Goal: Transaction & Acquisition: Purchase product/service

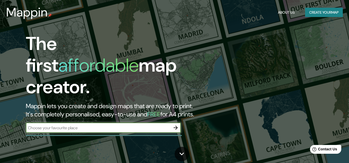
click at [175, 125] on icon "button" at bounding box center [175, 128] width 6 height 6
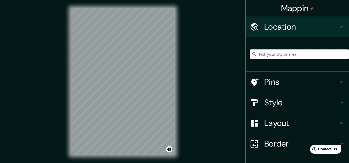
click at [281, 53] on input "Pick your city or area" at bounding box center [299, 54] width 99 height 9
click at [310, 22] on h4 "Location" at bounding box center [301, 27] width 74 height 10
click at [282, 54] on input "Pick your city or area" at bounding box center [299, 54] width 99 height 9
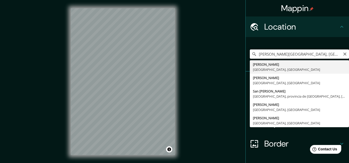
click at [316, 54] on input "[PERSON_NAME][GEOGRAPHIC_DATA], [GEOGRAPHIC_DATA]" at bounding box center [299, 54] width 99 height 9
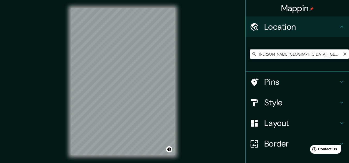
click at [287, 54] on input "[PERSON_NAME][GEOGRAPHIC_DATA], [GEOGRAPHIC_DATA]" at bounding box center [299, 54] width 99 height 9
click at [321, 53] on input "[PERSON_NAME][GEOGRAPHIC_DATA], [GEOGRAPHIC_DATA]" at bounding box center [299, 54] width 99 height 9
click at [327, 55] on input "[PERSON_NAME][GEOGRAPHIC_DATA], [GEOGRAPHIC_DATA]" at bounding box center [299, 54] width 99 height 9
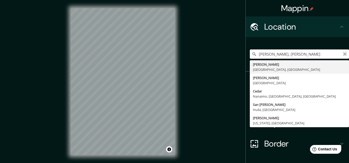
type input "[PERSON_NAME], [PERSON_NAME]"
click at [343, 54] on icon "Clear" at bounding box center [344, 54] width 3 height 3
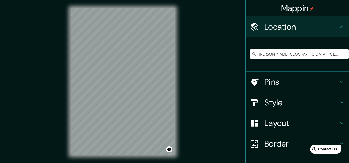
click at [339, 83] on icon at bounding box center [342, 82] width 6 height 6
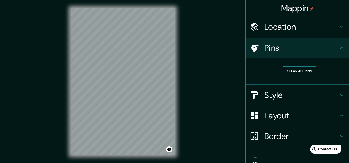
click at [294, 72] on button "Clear all pins" at bounding box center [299, 72] width 34 height 10
click at [341, 96] on icon at bounding box center [342, 95] width 6 height 6
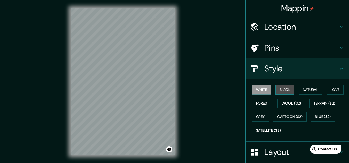
click at [278, 91] on button "Black" at bounding box center [284, 90] width 19 height 10
click at [261, 90] on button "White" at bounding box center [261, 90] width 19 height 10
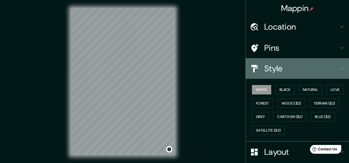
click at [340, 68] on icon at bounding box center [341, 69] width 3 height 2
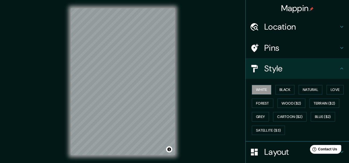
click at [339, 69] on icon at bounding box center [342, 69] width 6 height 6
click at [339, 50] on icon at bounding box center [342, 48] width 6 height 6
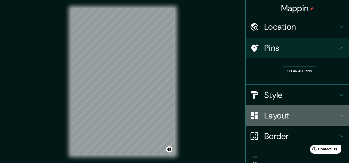
click at [340, 116] on icon at bounding box center [341, 116] width 3 height 2
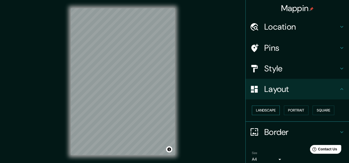
click at [269, 113] on button "Landscape" at bounding box center [266, 111] width 28 height 10
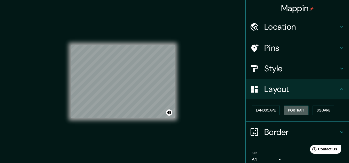
click at [284, 111] on button "Portrait" at bounding box center [296, 111] width 25 height 10
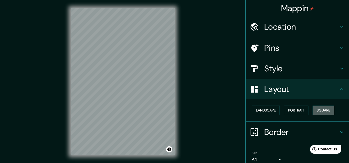
click at [315, 109] on button "Square" at bounding box center [323, 111] width 22 height 10
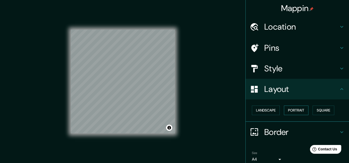
click at [287, 112] on button "Portrait" at bounding box center [296, 111] width 25 height 10
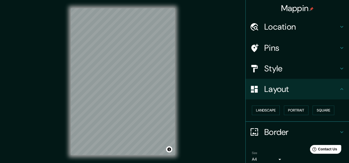
click at [339, 90] on icon at bounding box center [342, 89] width 6 height 6
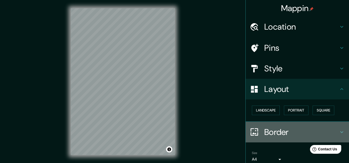
click at [339, 132] on icon at bounding box center [342, 132] width 6 height 6
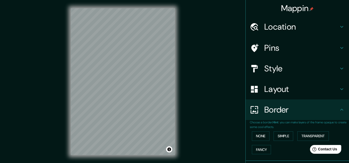
click at [339, 29] on icon at bounding box center [342, 27] width 6 height 6
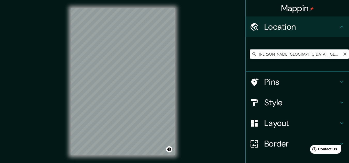
click at [322, 55] on input "[PERSON_NAME][GEOGRAPHIC_DATA], [GEOGRAPHIC_DATA]" at bounding box center [299, 54] width 99 height 9
type input "Valledupar, [GEOGRAPHIC_DATA], [GEOGRAPHIC_DATA]"
click at [183, 62] on div "Mappin Location [GEOGRAPHIC_DATA], [GEOGRAPHIC_DATA], [GEOGRAPHIC_DATA] [PERSON…" at bounding box center [174, 86] width 349 height 172
